Goal: Task Accomplishment & Management: Manage account settings

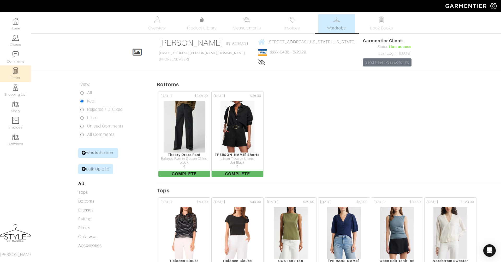
scroll to position [60, 0]
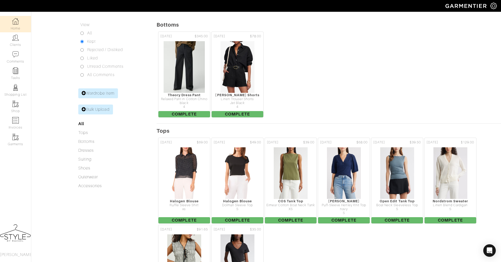
click at [13, 26] on link "Home" at bounding box center [15, 24] width 31 height 16
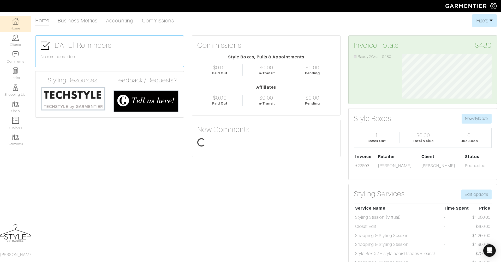
scroll to position [44, 97]
click at [115, 24] on link "Accounting" at bounding box center [120, 20] width 28 height 10
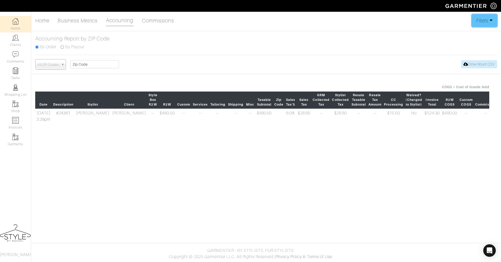
click at [488, 22] on button "Filters" at bounding box center [484, 20] width 25 height 13
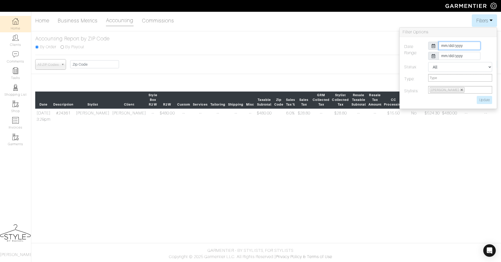
click at [458, 44] on input "[DATE]" at bounding box center [460, 46] width 42 height 8
click at [441, 57] on th "«" at bounding box center [443, 54] width 6 height 7
click at [450, 83] on td "14" at bounding box center [450, 82] width 9 height 7
type input "[DATE]"
click at [420, 102] on label at bounding box center [436, 100] width 72 height 8
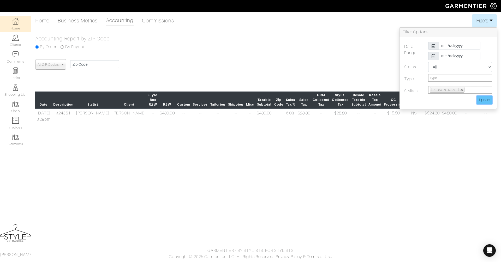
click at [484, 102] on input "Update" at bounding box center [484, 100] width 15 height 8
type input "Update"
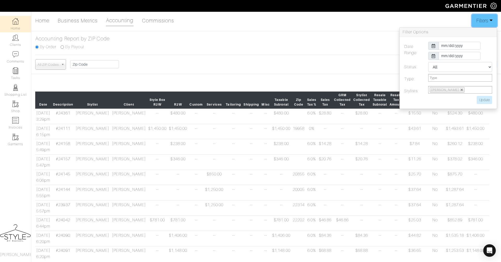
click at [483, 22] on button "Filters" at bounding box center [484, 20] width 25 height 13
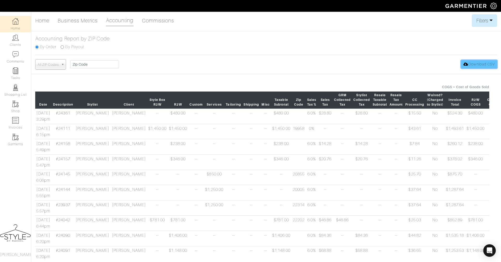
click at [467, 63] on icon at bounding box center [465, 64] width 5 height 4
